Goal: Navigation & Orientation: Find specific page/section

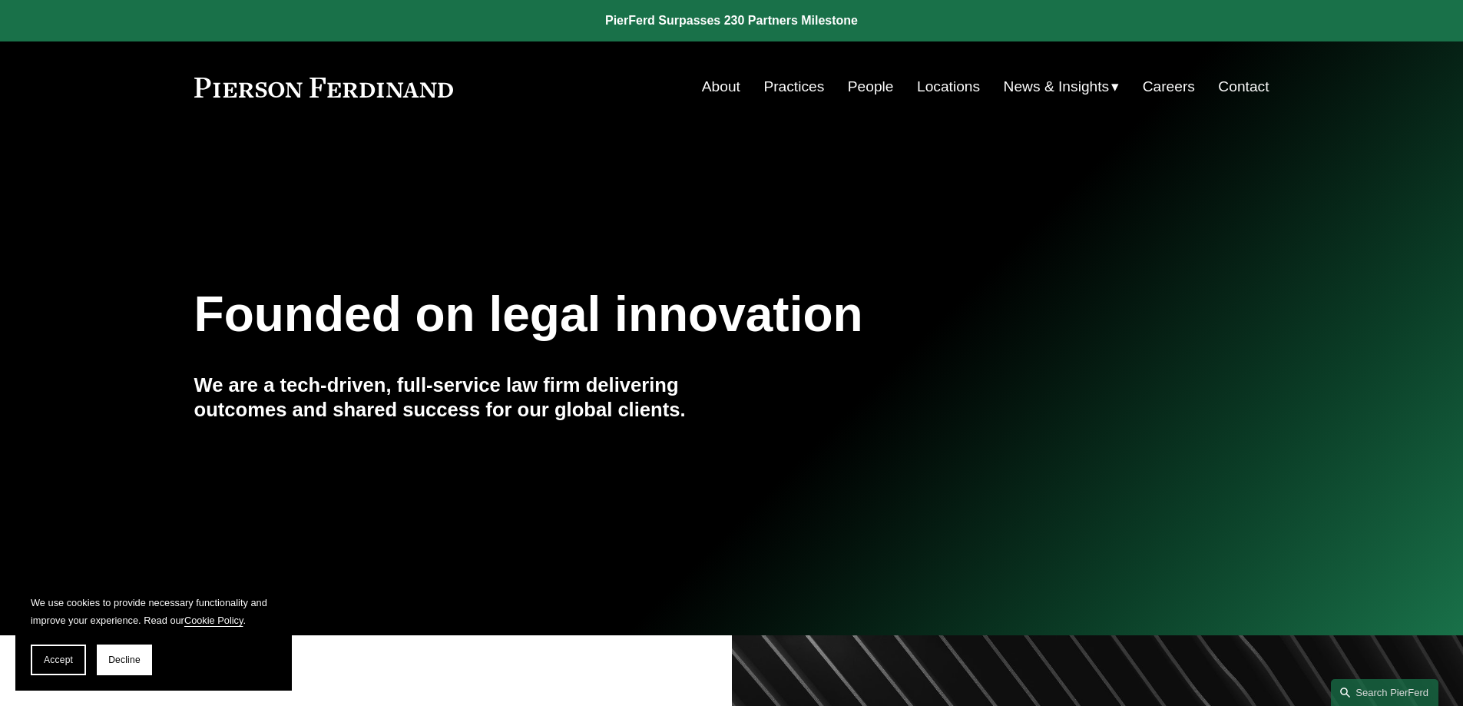
click at [710, 84] on link "About" at bounding box center [721, 86] width 38 height 29
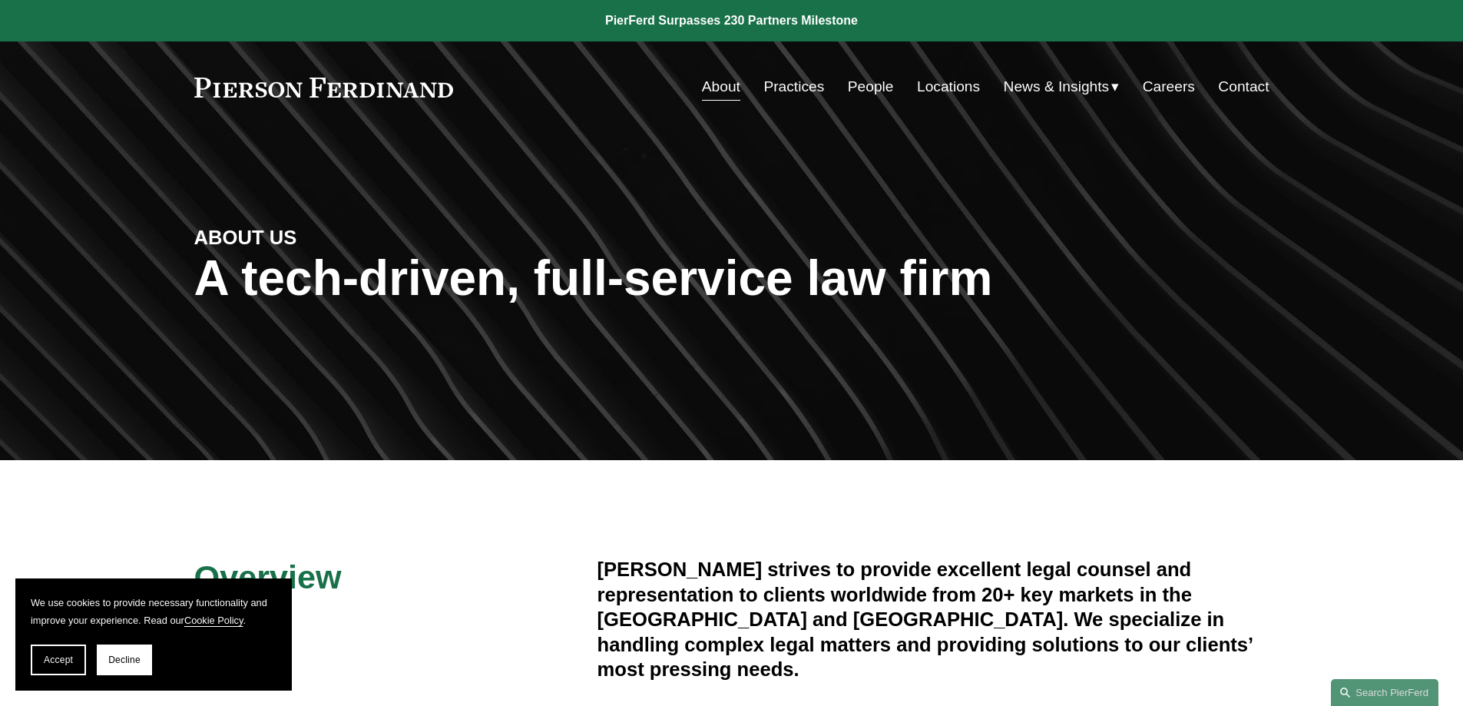
click at [873, 81] on link "People" at bounding box center [871, 86] width 46 height 29
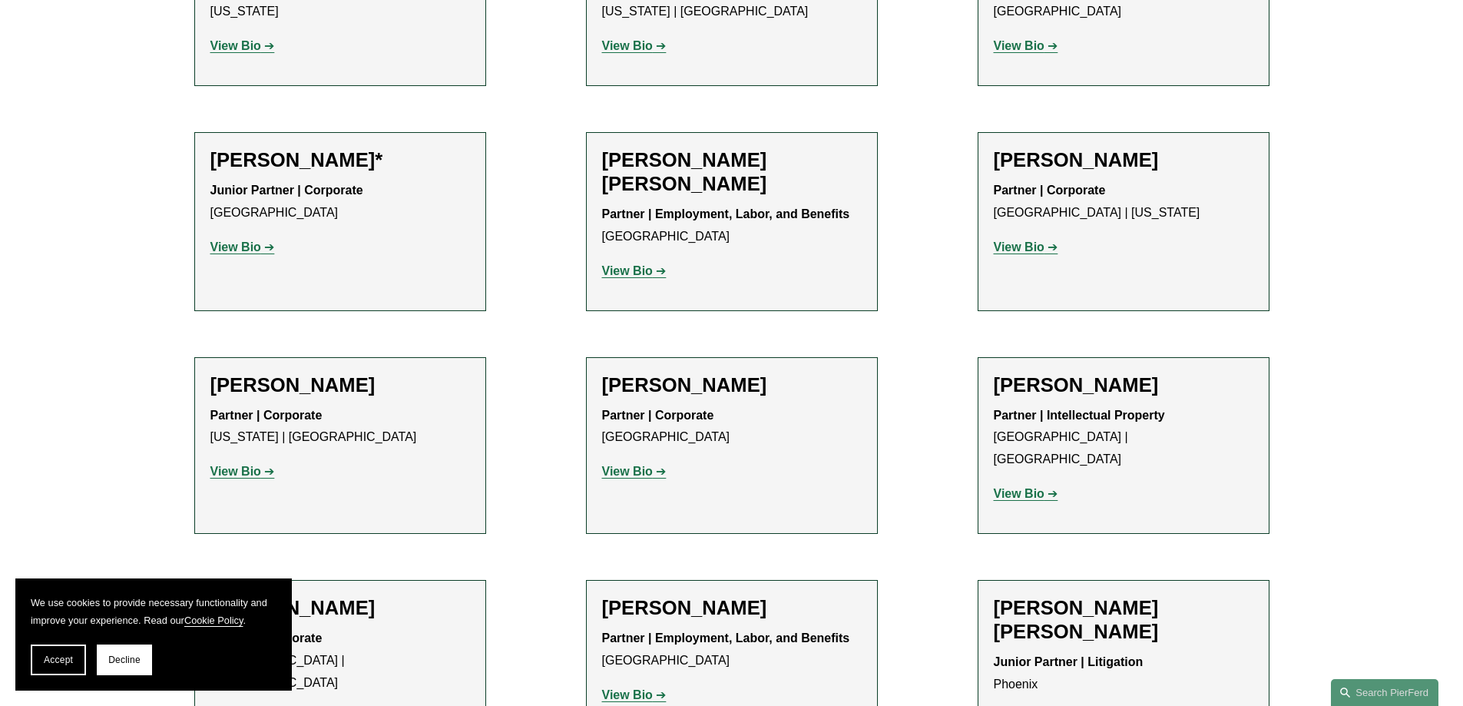
scroll to position [998, 0]
